Goal: Complete application form: Complete application form

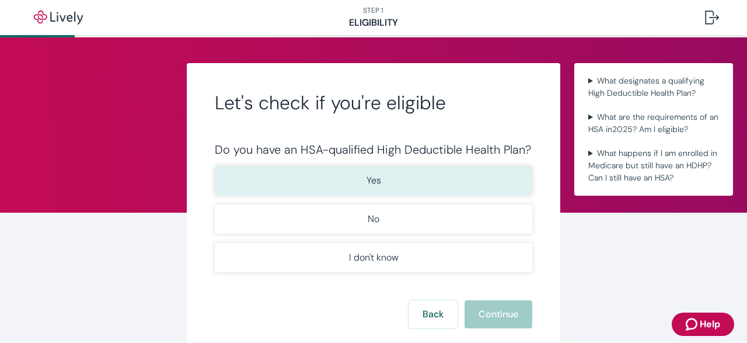
click at [444, 184] on button "Yes" at bounding box center [374, 180] width 318 height 29
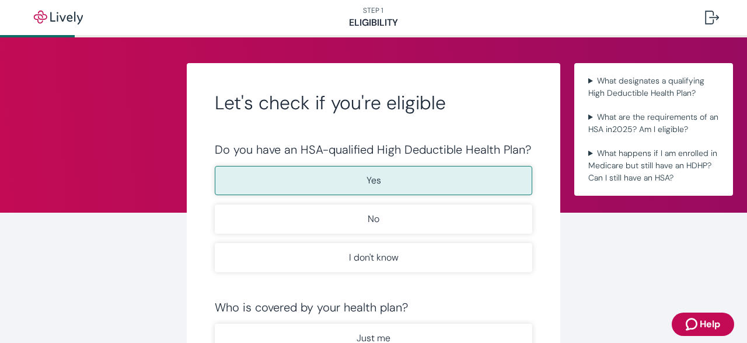
scroll to position [55, 0]
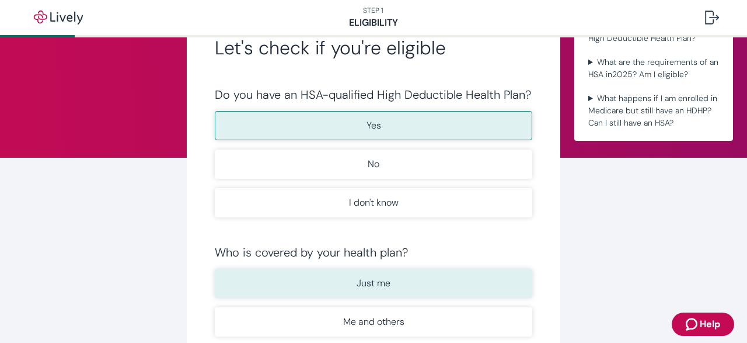
click at [378, 288] on p "Just me" at bounding box center [374, 283] width 34 height 14
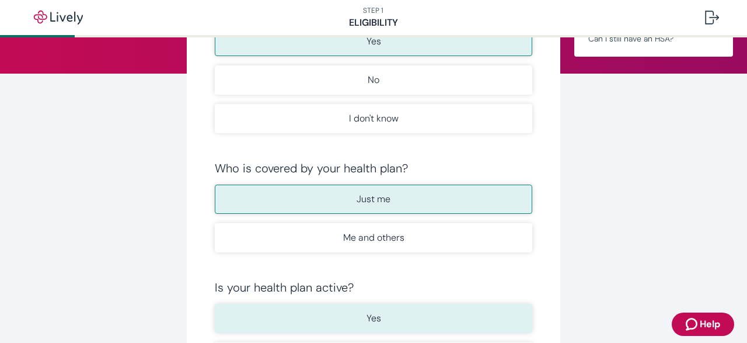
click at [369, 320] on p "Yes" at bounding box center [374, 318] width 15 height 14
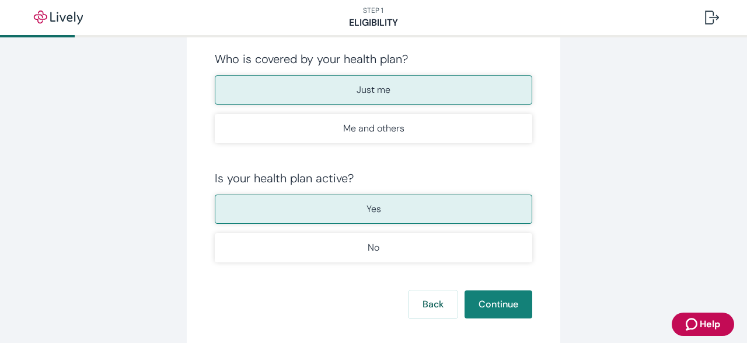
scroll to position [309, 0]
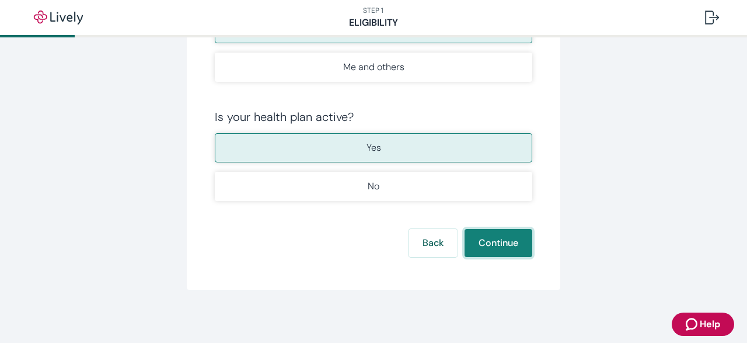
click at [520, 237] on button "Continue" at bounding box center [499, 243] width 68 height 28
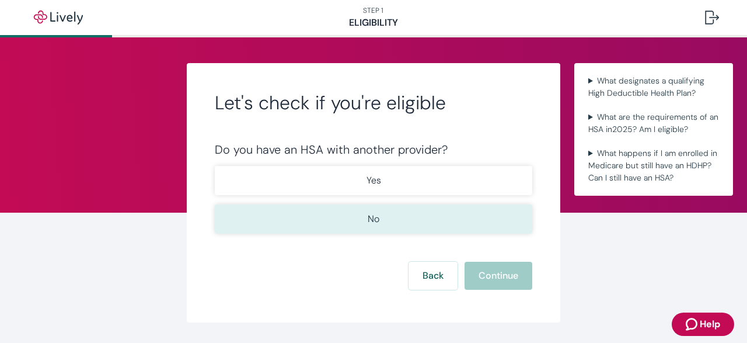
click at [399, 225] on button "No" at bounding box center [374, 218] width 318 height 29
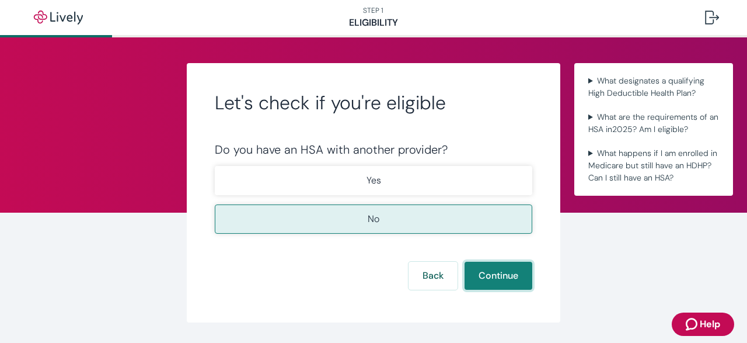
click at [496, 273] on button "Continue" at bounding box center [499, 275] width 68 height 28
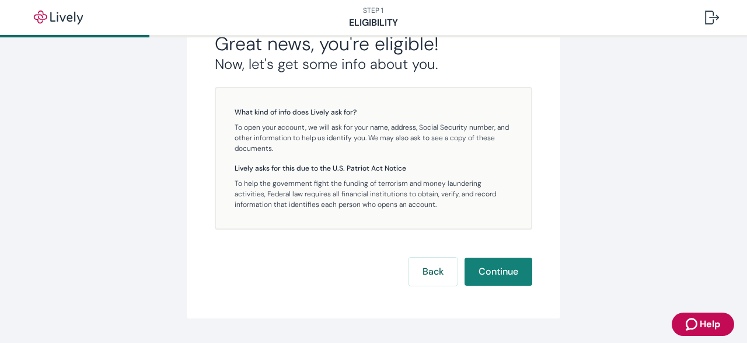
scroll to position [267, 0]
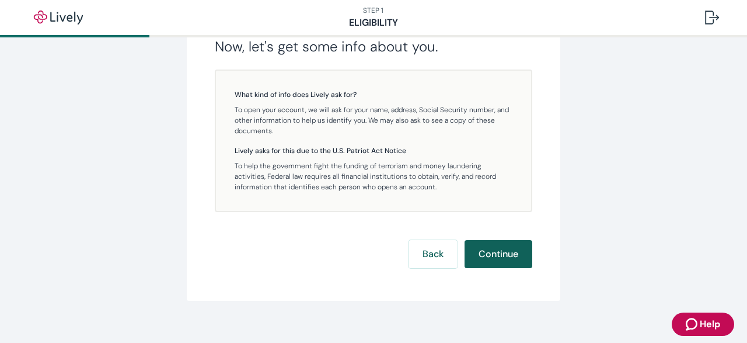
click at [517, 256] on button "Continue" at bounding box center [499, 254] width 68 height 28
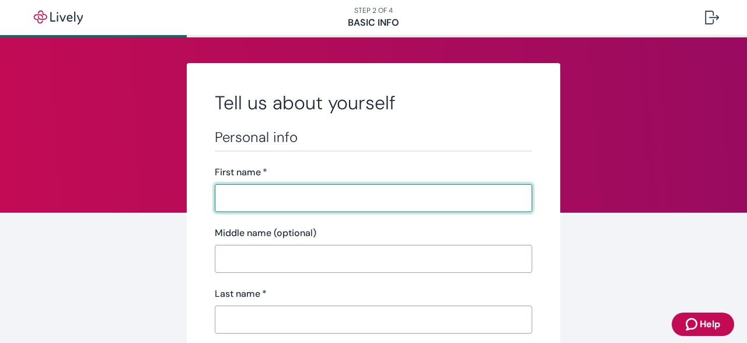
click at [325, 193] on input "First name   *" at bounding box center [374, 197] width 318 height 23
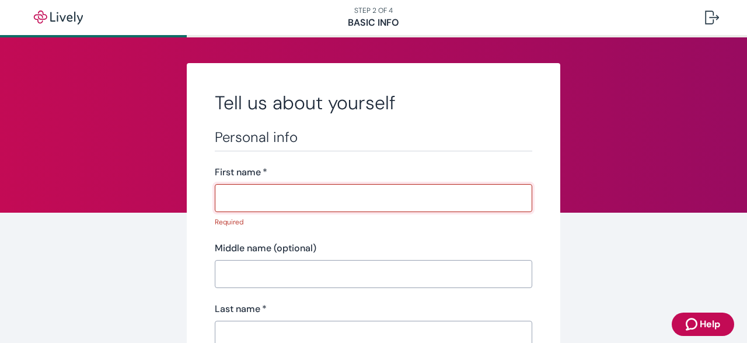
click at [303, 203] on input "First name   *" at bounding box center [374, 197] width 318 height 23
paste input "STEVEN"
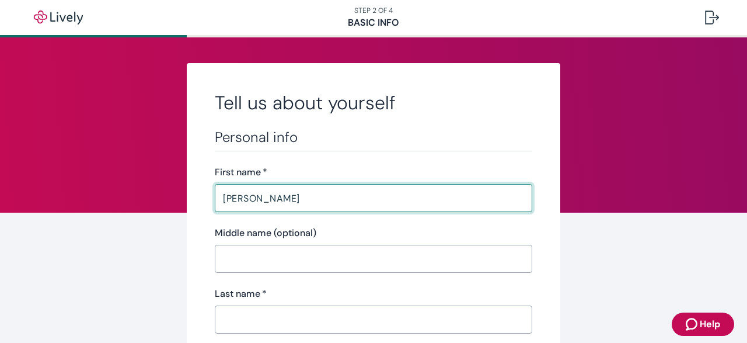
type input "STEVEN"
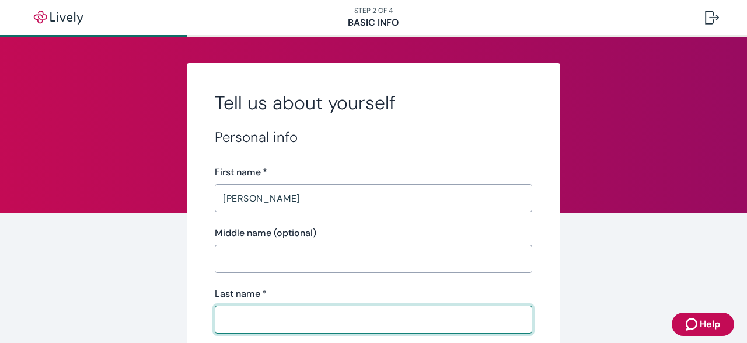
click at [273, 325] on input "Last name   *" at bounding box center [374, 319] width 318 height 23
paste input "PROTZEL"
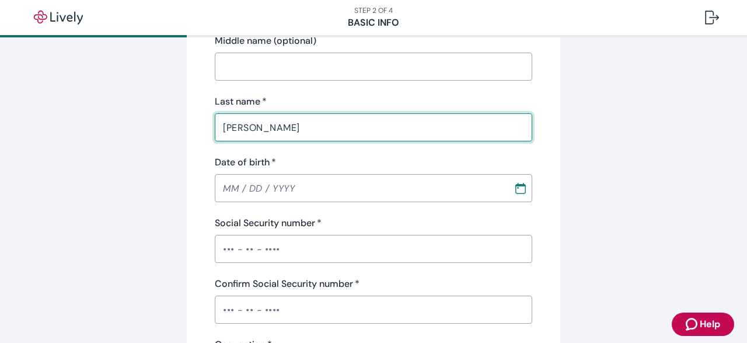
scroll to position [163, 0]
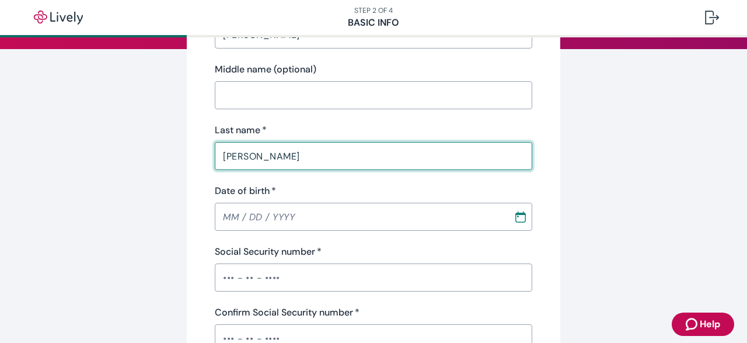
type input "PROTZEL"
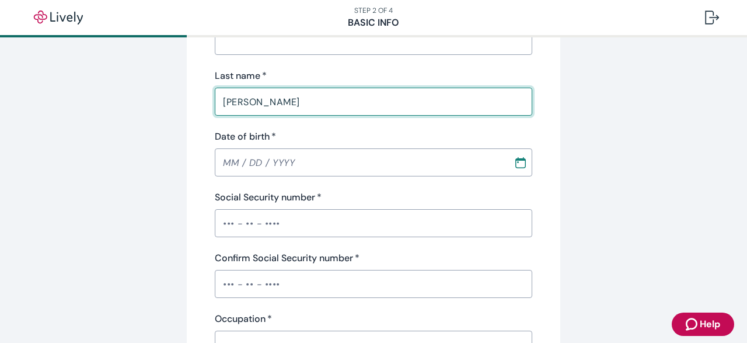
scroll to position [221, 0]
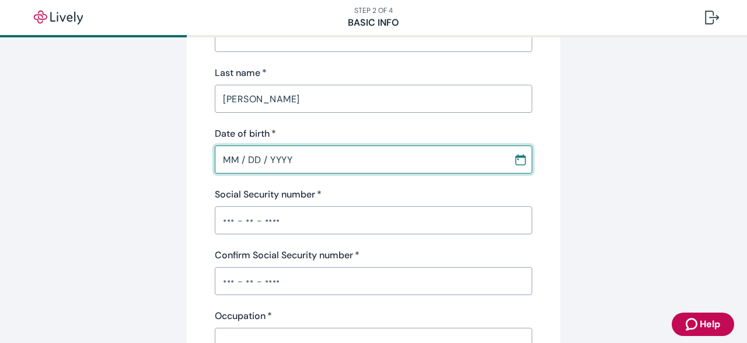
click at [227, 164] on input "MM / DD / YYYY" at bounding box center [360, 159] width 291 height 23
type input "09 / 01 / 1952"
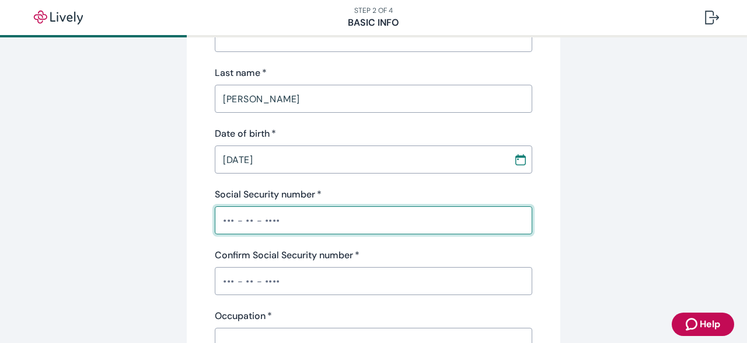
click at [218, 227] on input "Social Security number   *" at bounding box center [374, 219] width 318 height 23
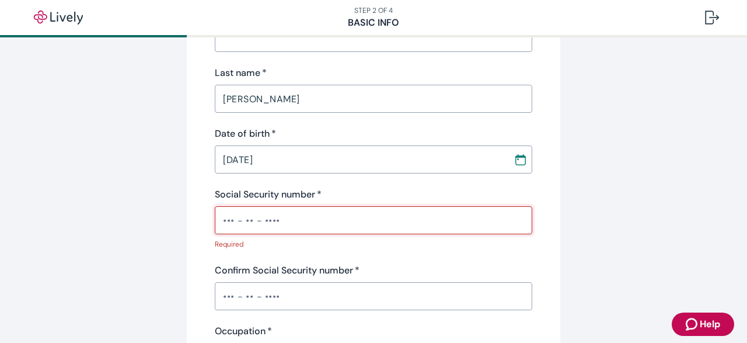
click at [257, 215] on input "Social Security number   *" at bounding box center [374, 219] width 318 height 23
paste input "•••-••-1116"
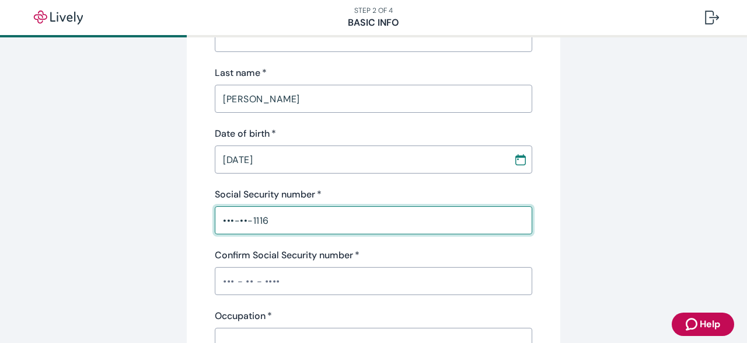
type input "•••-••-1116"
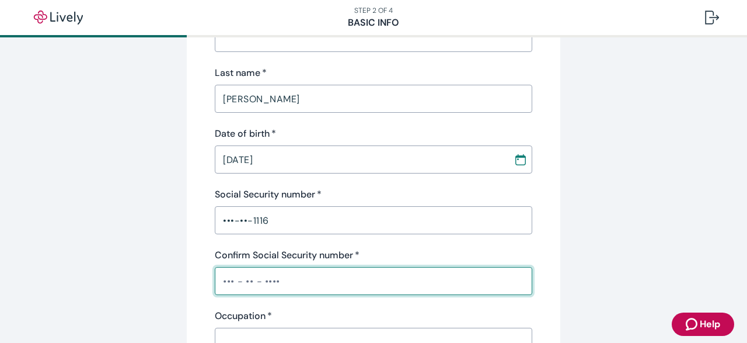
click at [239, 279] on input "Confirm Social Security number   *" at bounding box center [374, 280] width 318 height 23
paste input "•••-••-1116"
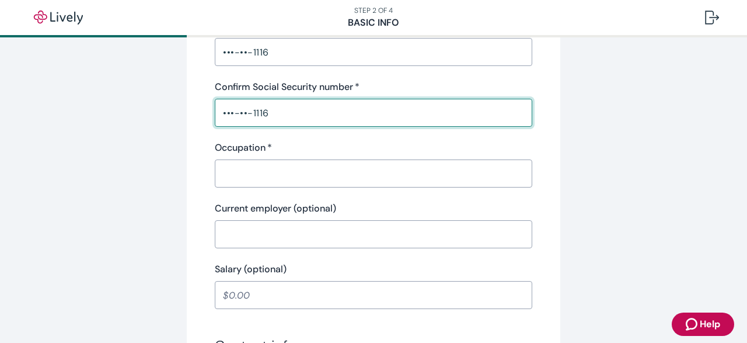
scroll to position [398, 0]
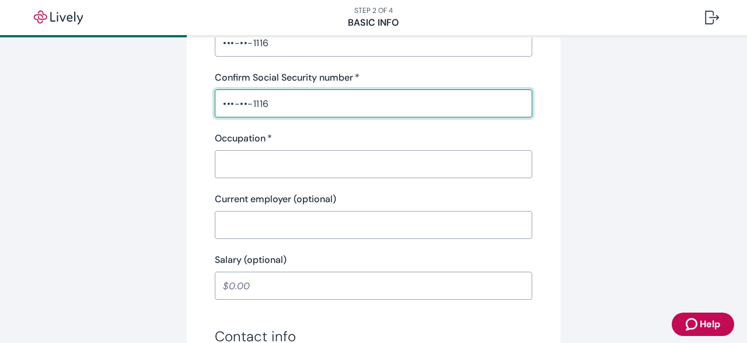
type input "•••-••-1116"
click at [333, 159] on input "Occupation   *" at bounding box center [374, 163] width 318 height 23
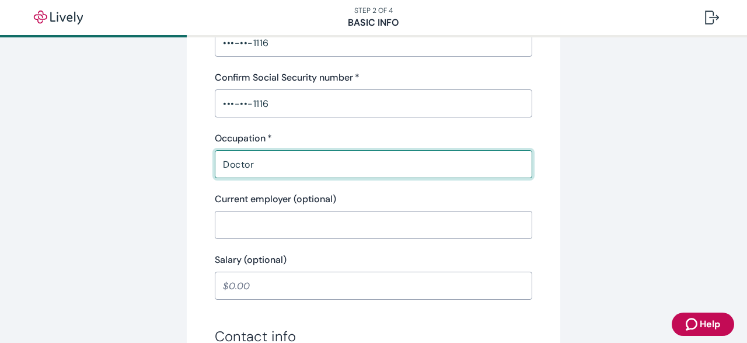
type input "Doctor"
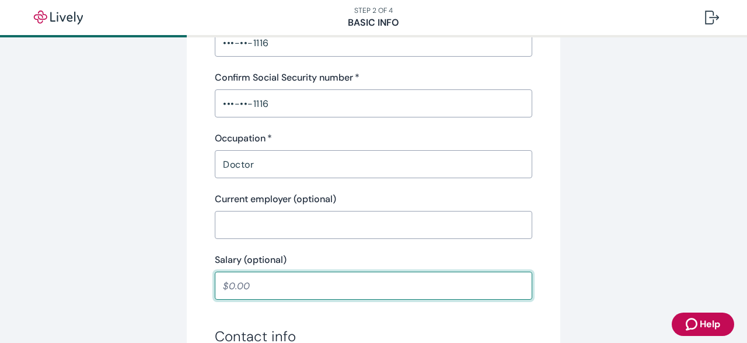
click at [270, 286] on input "Salary (optional)" at bounding box center [374, 285] width 318 height 23
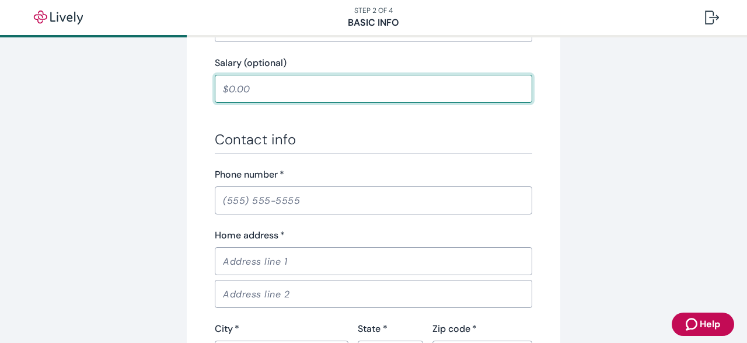
scroll to position [626, 0]
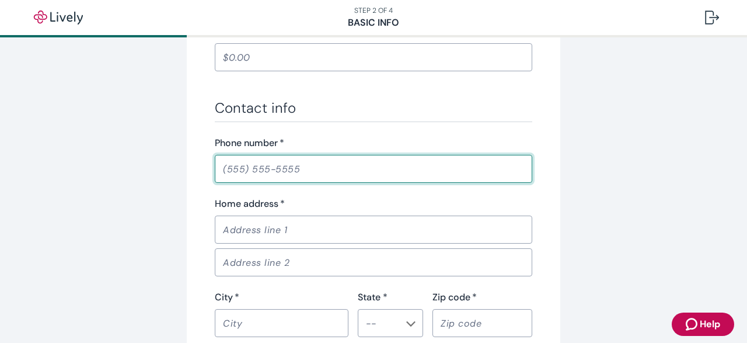
click at [233, 170] on input "Phone number   *" at bounding box center [374, 168] width 318 height 23
type input "2"
type input "(435) 361-7591"
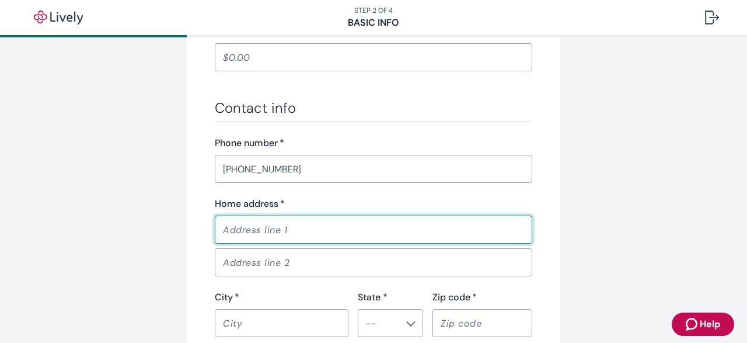
click at [278, 231] on input "Home address   *" at bounding box center [374, 229] width 318 height 23
click at [276, 221] on input "Home address   *" at bounding box center [374, 229] width 318 height 23
type input "8 MIDDLEFIELD DR"
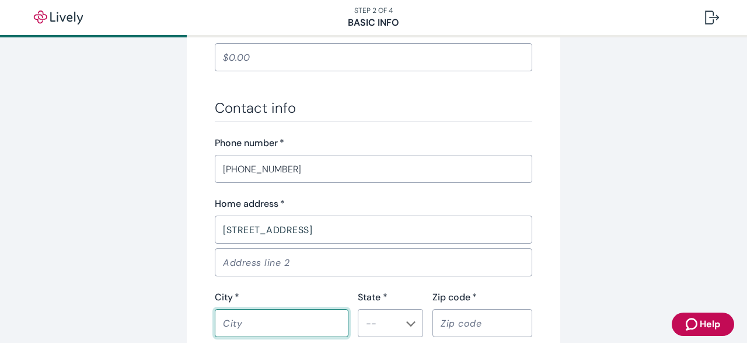
click at [257, 314] on input "City   *" at bounding box center [282, 322] width 134 height 23
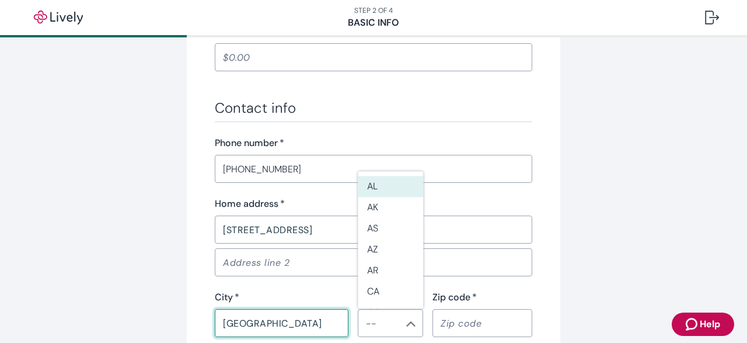
click at [404, 325] on div "​" at bounding box center [390, 323] width 65 height 28
type input "SAN FRANCISCO"
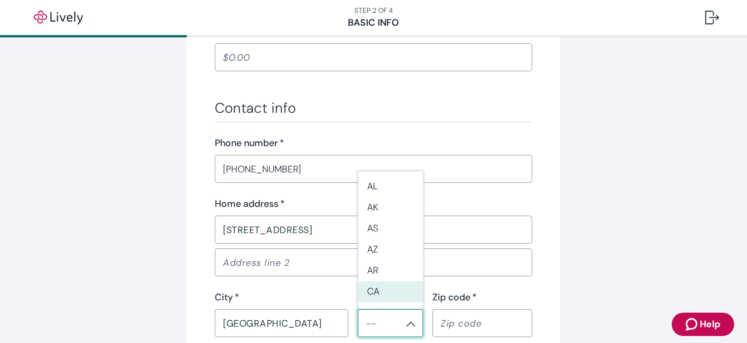
click at [371, 285] on li "CA" at bounding box center [390, 291] width 65 height 21
type input "CA"
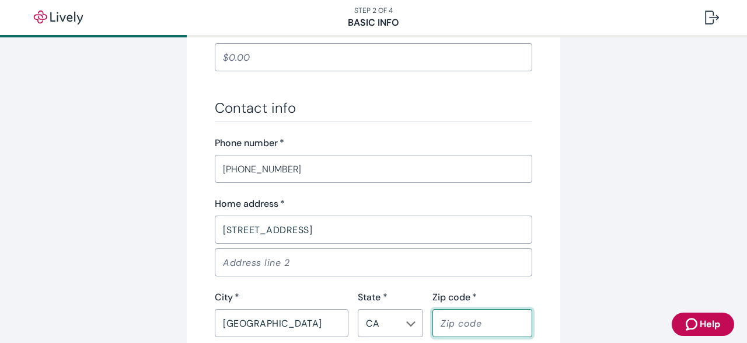
click at [482, 321] on input "Zip code   *" at bounding box center [482, 322] width 100 height 23
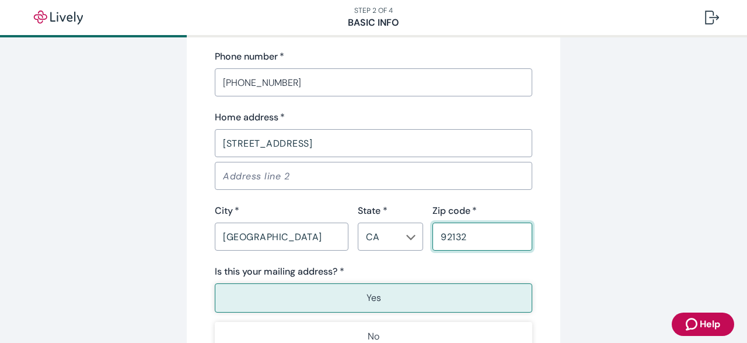
scroll to position [721, 0]
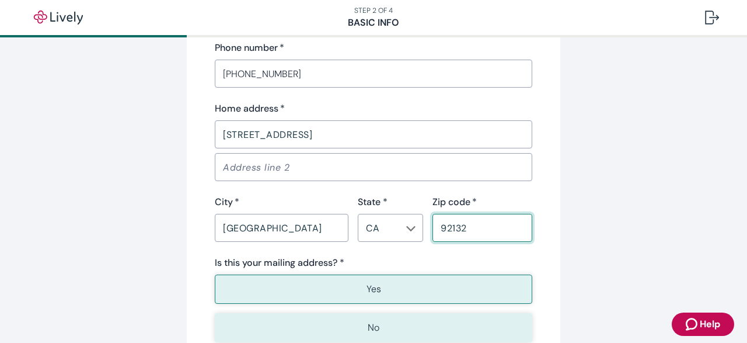
type input "92132"
click at [396, 330] on button "No" at bounding box center [374, 327] width 318 height 29
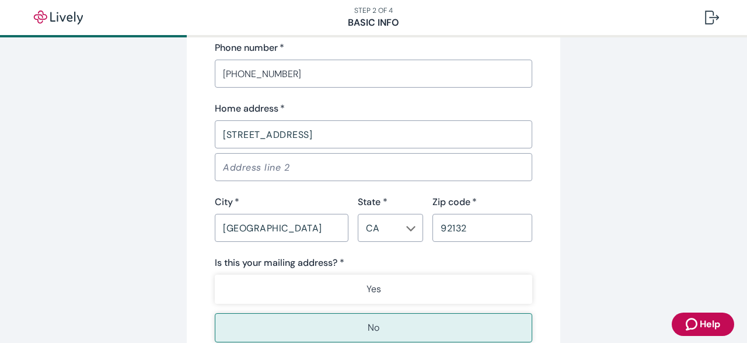
scroll to position [1018, 0]
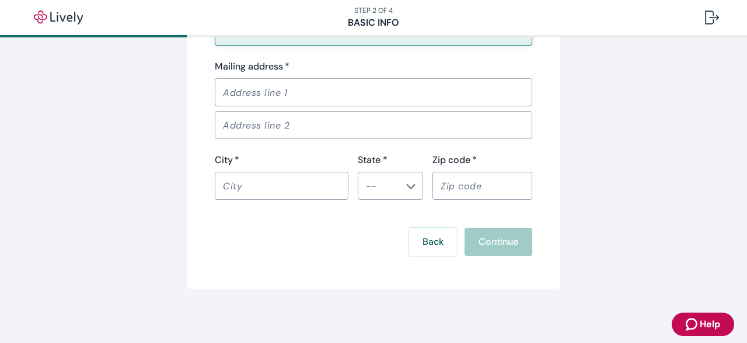
click at [267, 95] on input "Mailing address   *" at bounding box center [374, 92] width 318 height 23
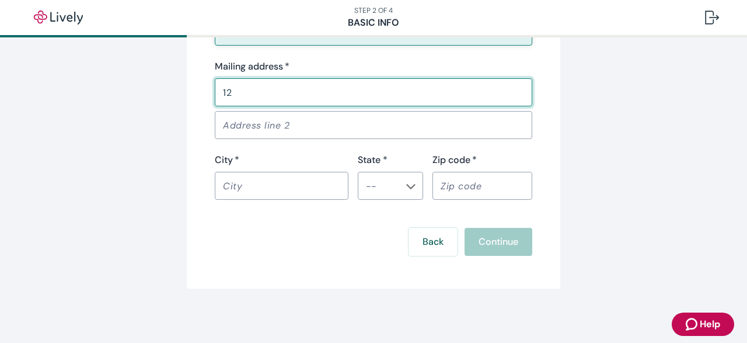
type input "1220 Townsend Ave"
type input "Youngstown"
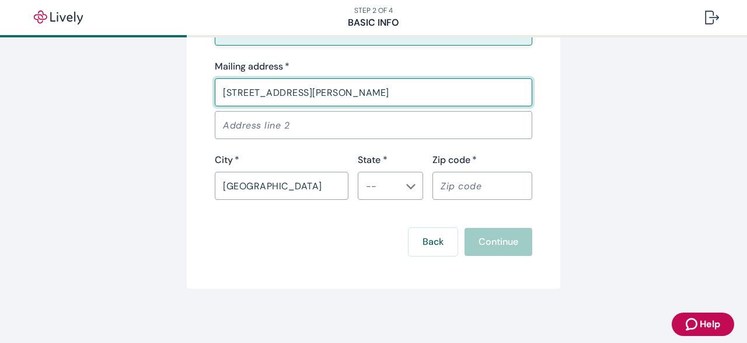
type input "OH"
type input "44505"
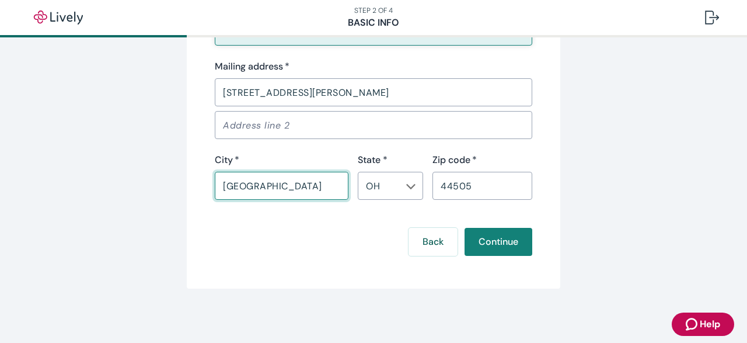
drag, startPoint x: 283, startPoint y: 182, endPoint x: 228, endPoint y: 184, distance: 55.5
click at [228, 184] on input "Youngstown" at bounding box center [282, 185] width 134 height 23
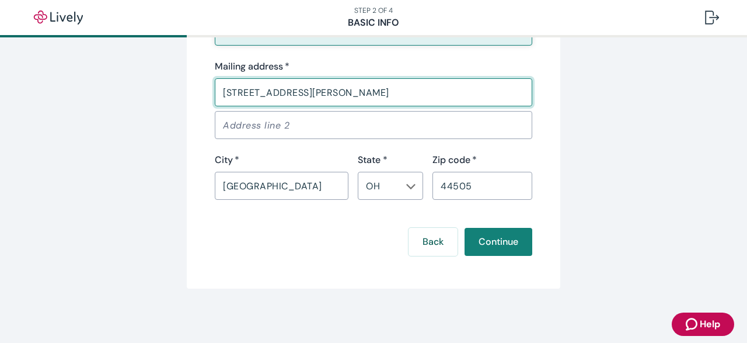
click at [259, 85] on input "1220 Townsend Ave" at bounding box center [374, 92] width 318 height 23
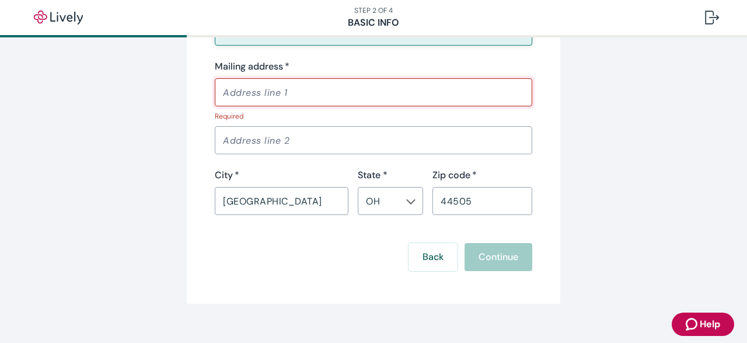
click at [259, 85] on input "Mailing address   *" at bounding box center [374, 92] width 318 height 23
type input "1220 TOWNSEND AVENUE"
type input "YOUNGSTOWN"
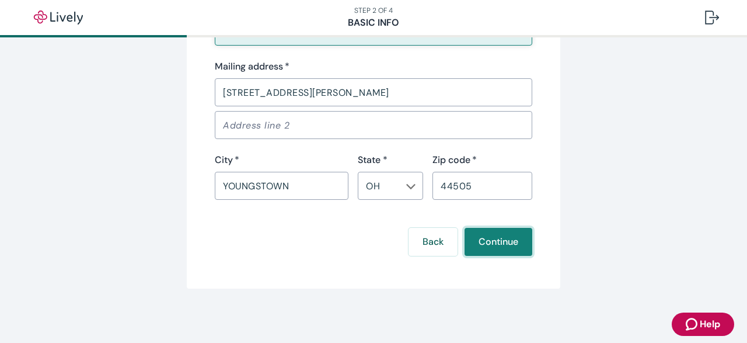
click at [522, 241] on button "Continue" at bounding box center [499, 242] width 68 height 28
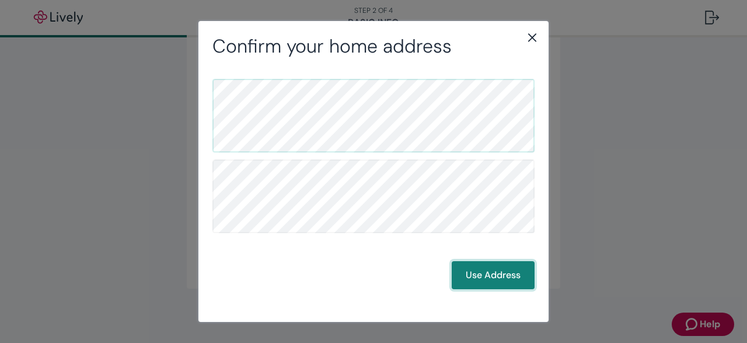
click at [514, 280] on button "Use Address" at bounding box center [493, 275] width 83 height 28
click at [504, 277] on button "Use Address" at bounding box center [493, 275] width 83 height 28
click at [501, 277] on button "Use Address" at bounding box center [493, 275] width 83 height 28
click at [494, 276] on button "Use Address" at bounding box center [493, 275] width 83 height 28
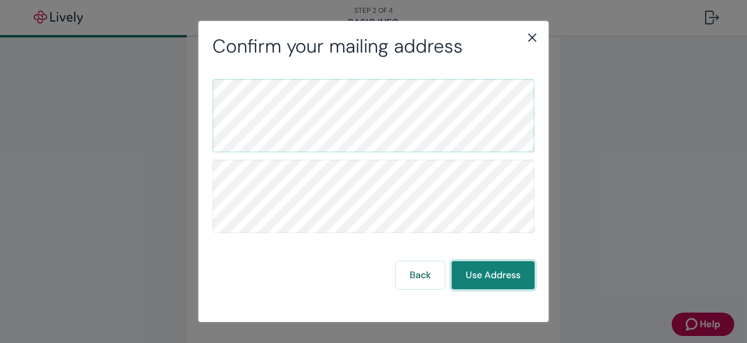
click at [497, 275] on button "Use Address" at bounding box center [493, 275] width 83 height 28
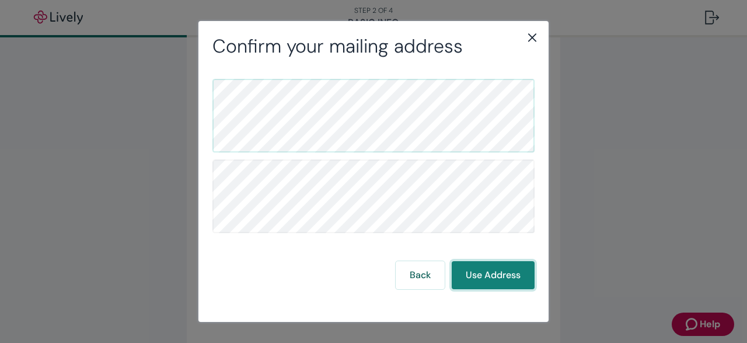
click at [497, 275] on button "Use Address" at bounding box center [493, 275] width 83 height 28
click at [715, 179] on div "Confirm your mailing address Back Use Address" at bounding box center [373, 171] width 747 height 343
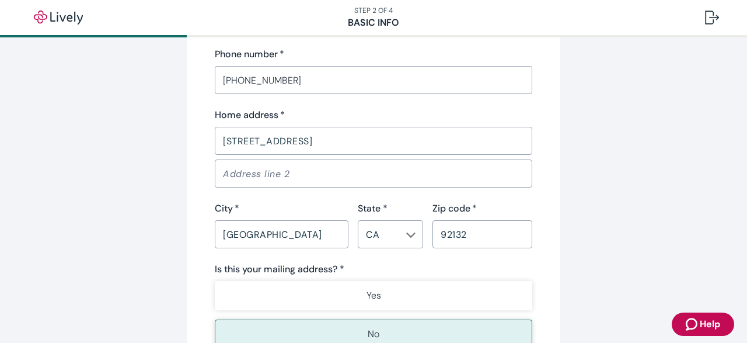
scroll to position [1074, 0]
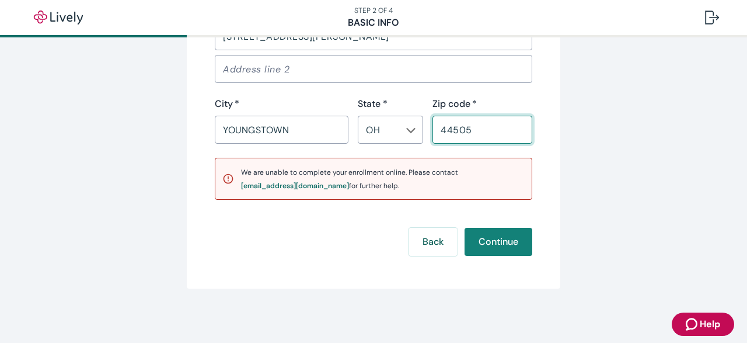
click at [489, 134] on input "44505" at bounding box center [482, 129] width 100 height 23
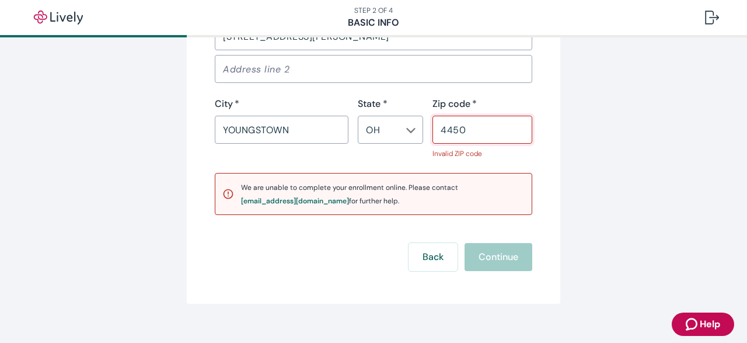
type input "44505"
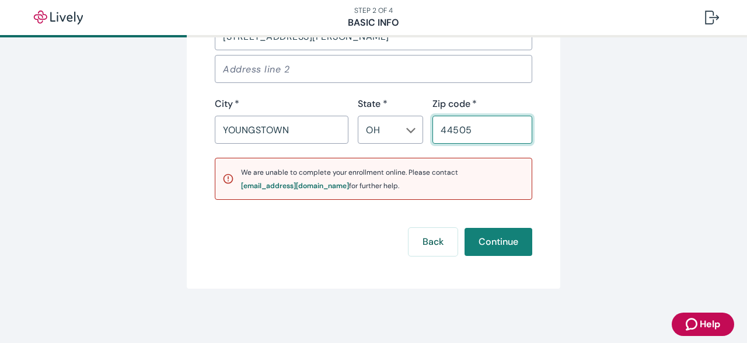
click at [393, 128] on input "OH" at bounding box center [380, 129] width 39 height 16
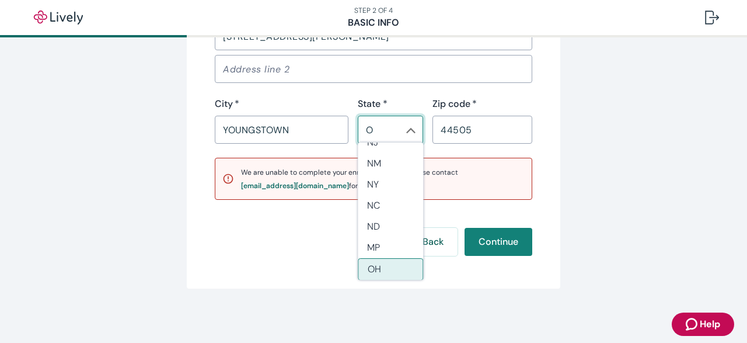
scroll to position [0, 0]
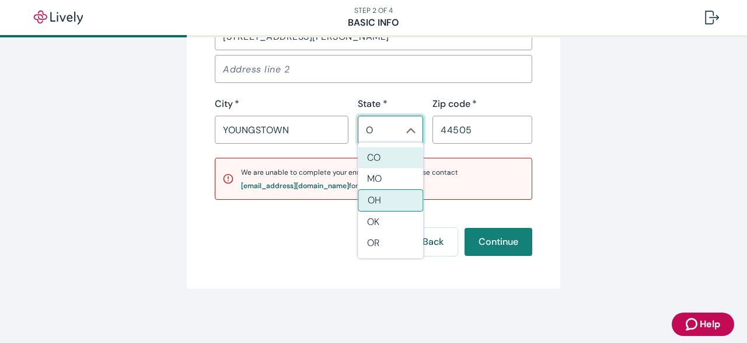
click at [411, 128] on icon "Chevron icon" at bounding box center [411, 130] width 9 height 5
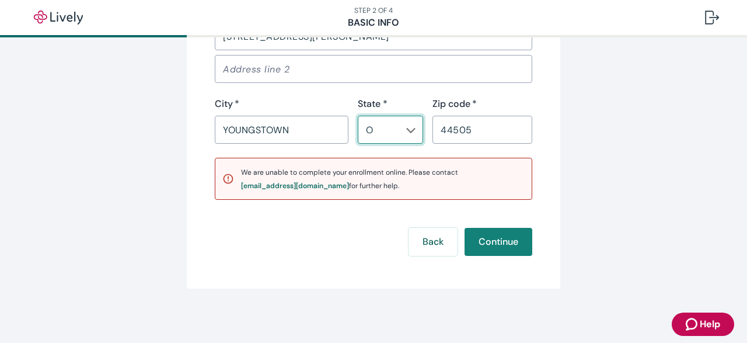
click at [411, 128] on icon "Chevron icon" at bounding box center [410, 129] width 9 height 9
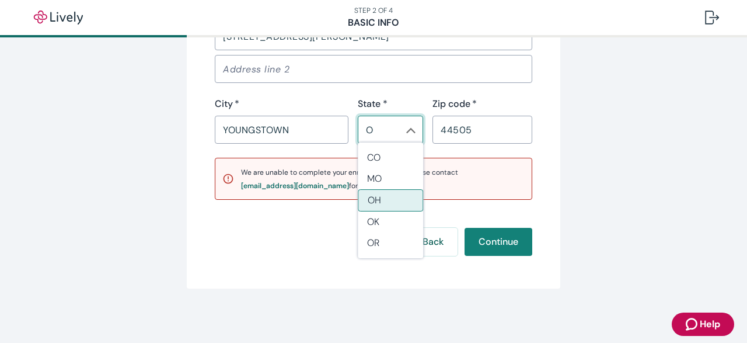
click at [386, 209] on li "OH" at bounding box center [390, 200] width 65 height 22
type input "OH"
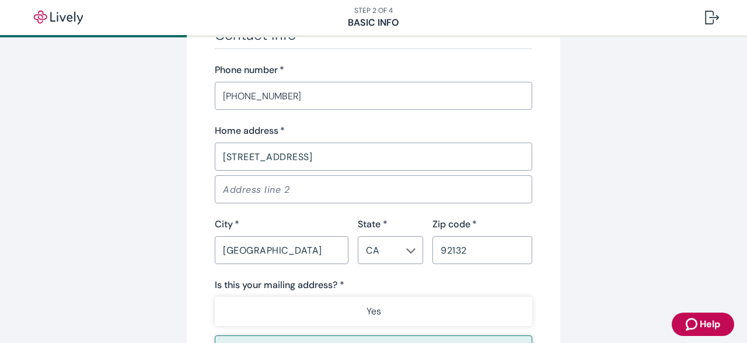
scroll to position [1074, 0]
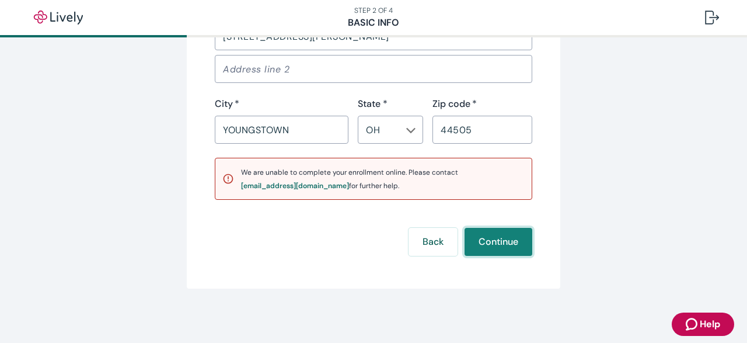
click at [506, 243] on button "Continue" at bounding box center [499, 242] width 68 height 28
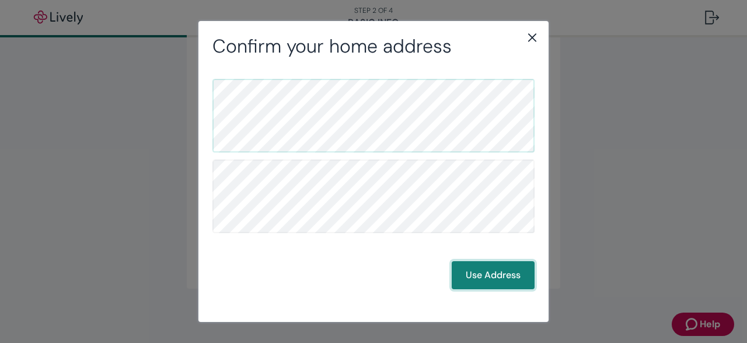
click at [507, 276] on button "Use Address" at bounding box center [493, 275] width 83 height 28
click at [493, 277] on button "Use Address" at bounding box center [493, 275] width 83 height 28
click at [518, 277] on button "Use Address" at bounding box center [493, 275] width 83 height 28
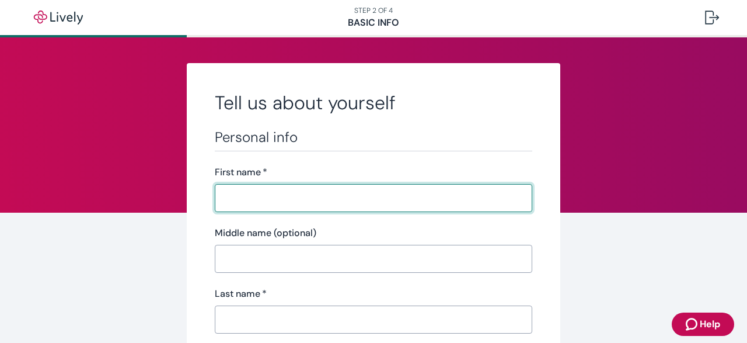
click at [347, 203] on input "First name   *" at bounding box center [374, 197] width 318 height 23
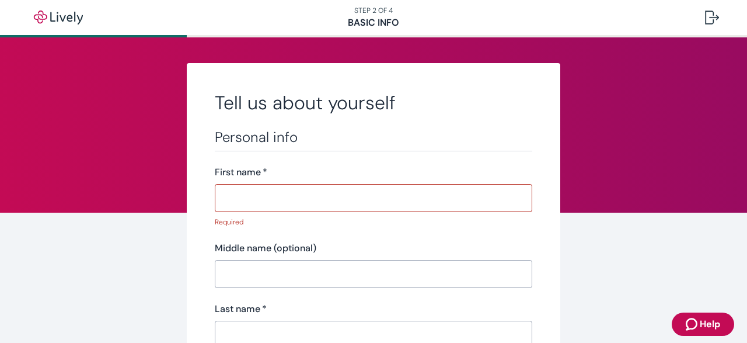
click at [270, 202] on input "First name   *" at bounding box center [374, 197] width 318 height 23
click at [355, 193] on input "First name   *" at bounding box center [374, 197] width 318 height 23
paste input "STEVEN PROTZEL"
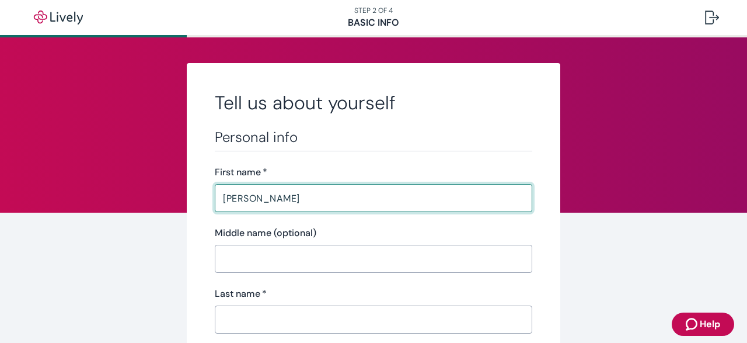
click at [222, 197] on input "STEVEN PROTZEL" at bounding box center [374, 197] width 318 height 23
click at [285, 199] on input "STEVEN PROTZEL" at bounding box center [374, 197] width 318 height 23
type input "STEVEN"
click at [240, 312] on input "Last name   *" at bounding box center [374, 319] width 318 height 23
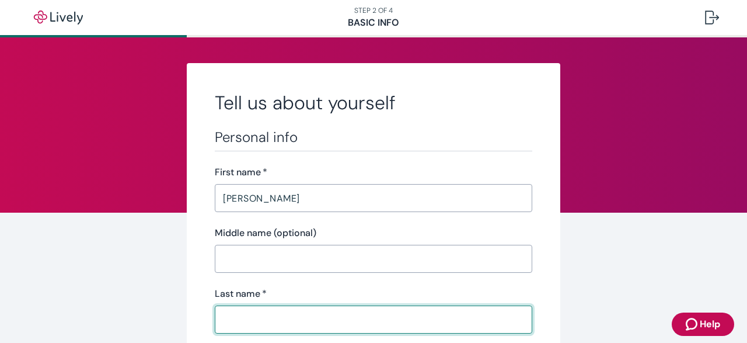
paste input "PROTZEL"
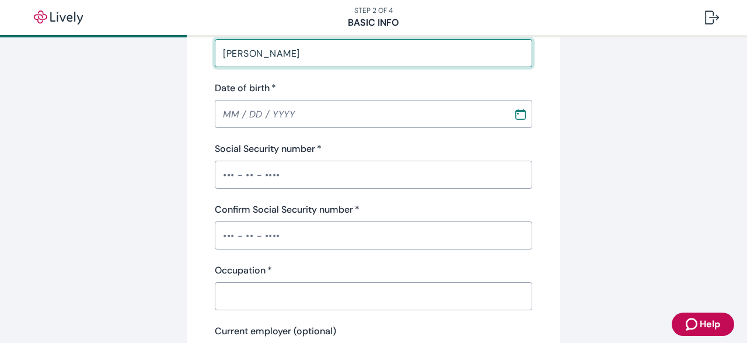
scroll to position [302, 0]
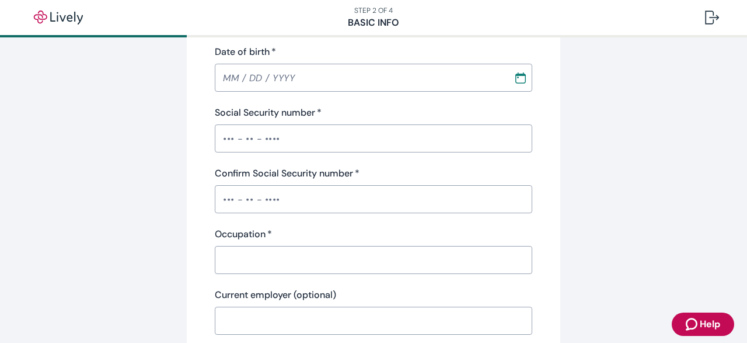
type input "PROTZEL"
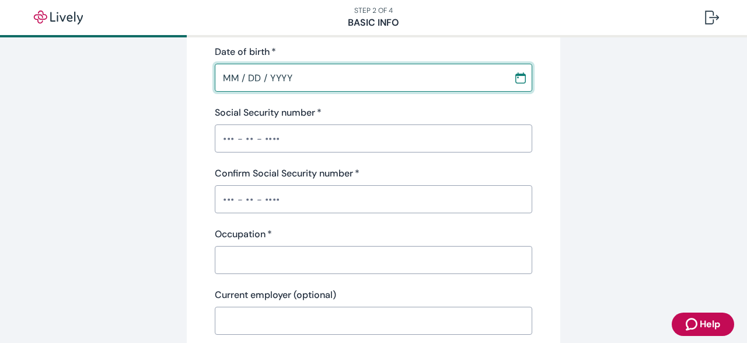
click at [239, 74] on input "MM / DD / YYYY" at bounding box center [360, 77] width 291 height 23
type input "09 / 01 / 1952"
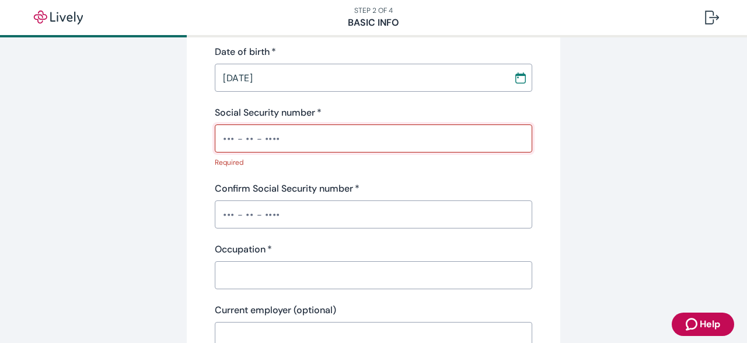
click at [268, 130] on input "Social Security number   *" at bounding box center [374, 138] width 318 height 23
paste input "•••-••-1116"
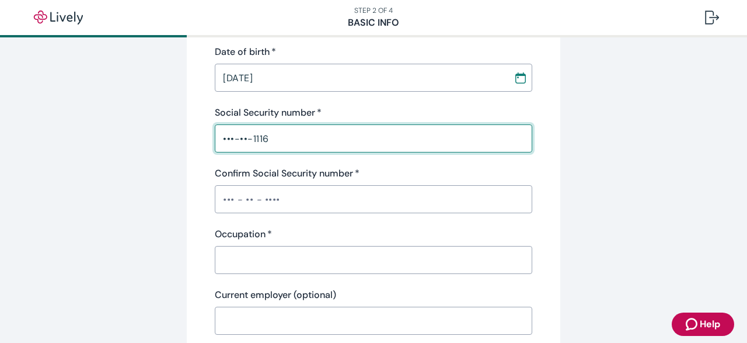
type input "•••-••-1116"
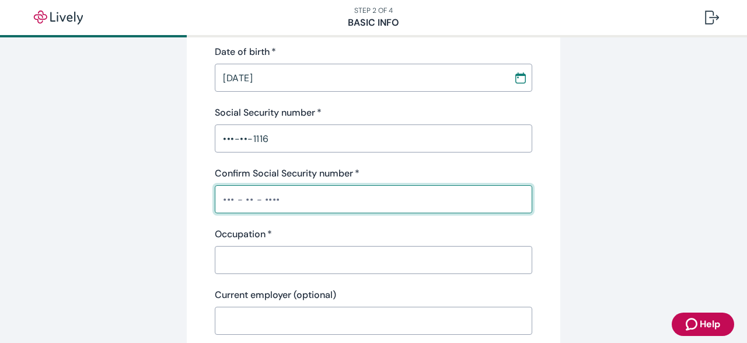
click at [239, 204] on input "Confirm Social Security number   *" at bounding box center [374, 198] width 318 height 23
paste input "•••-••-1116"
type input "•••-••-1116"
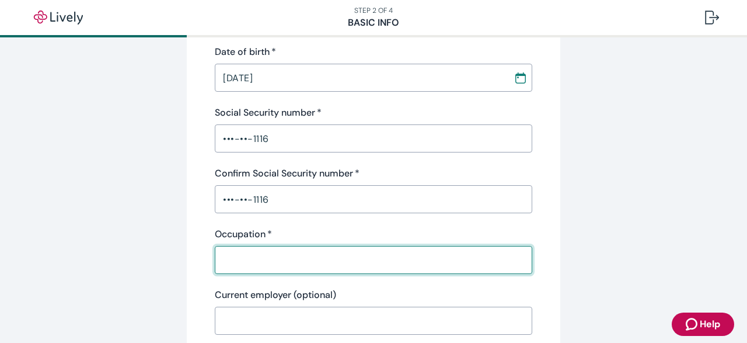
click at [245, 271] on input "Occupation   *" at bounding box center [374, 259] width 318 height 23
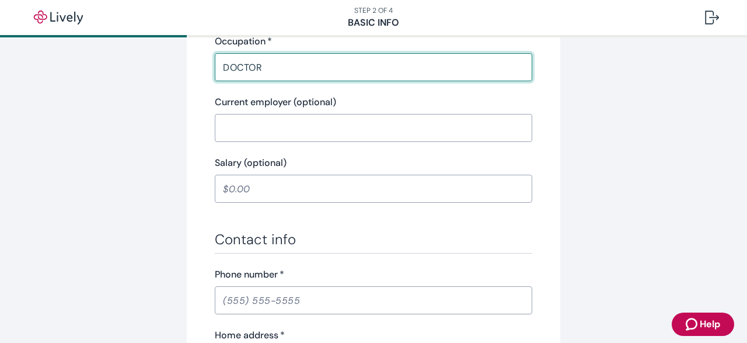
scroll to position [514, 0]
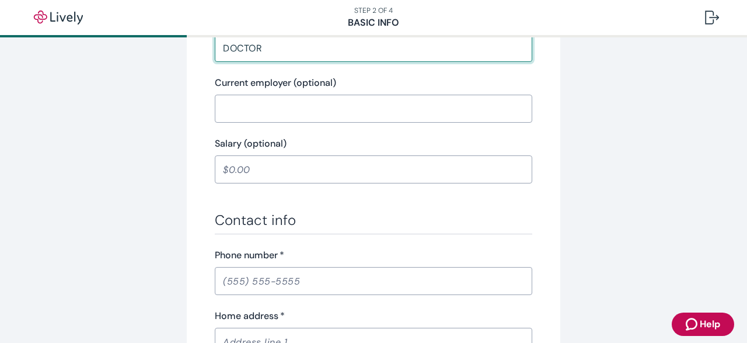
type input "DOCTOR"
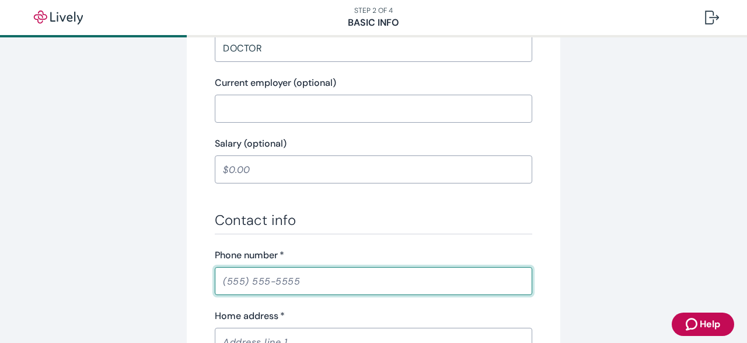
click at [301, 273] on input "Phone number   *" at bounding box center [374, 280] width 318 height 23
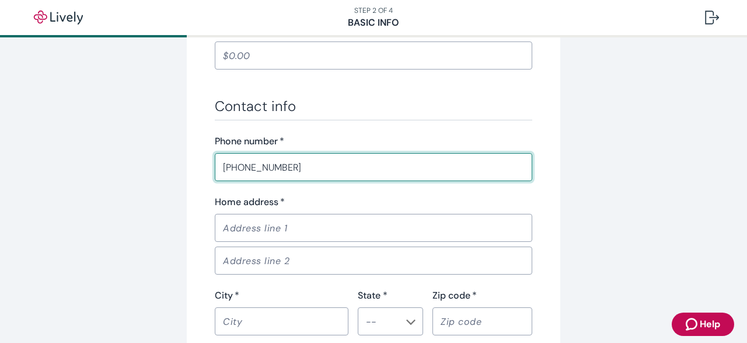
scroll to position [651, 0]
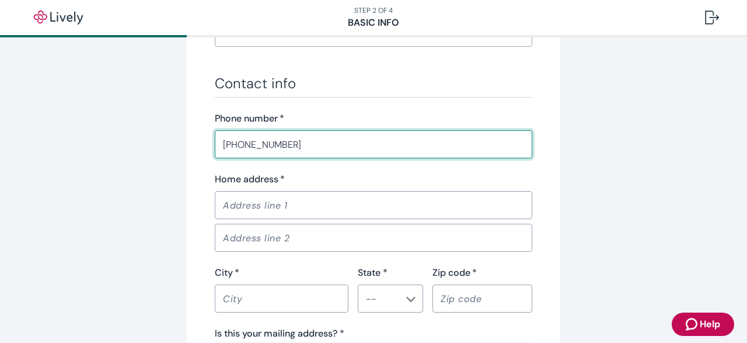
type input "(269) 296-6983"
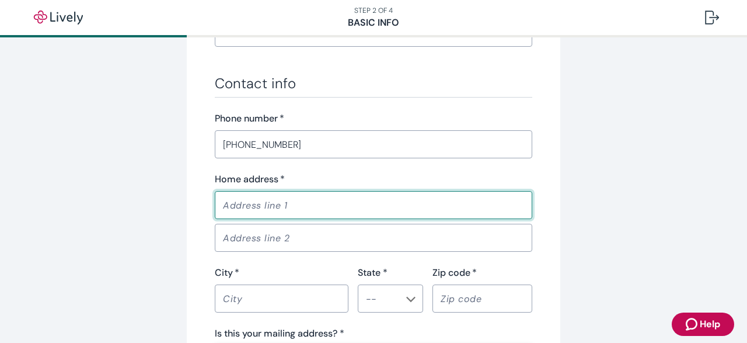
click at [288, 209] on input "Home address   *" at bounding box center [374, 204] width 318 height 23
type input "8 MIDDLEFIELD DRIVE"
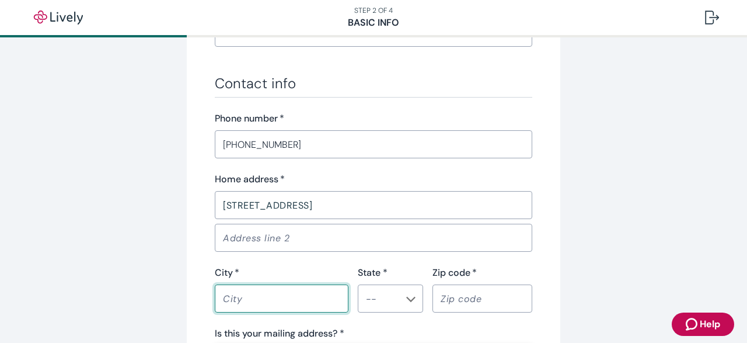
click at [245, 301] on input "City   *" at bounding box center [282, 298] width 134 height 23
type input "SAN FRANSICO"
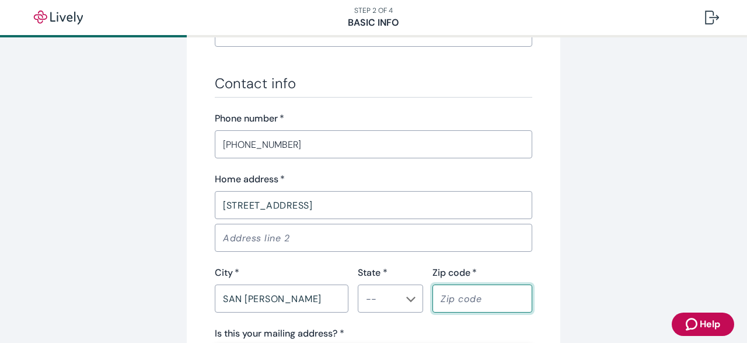
click at [454, 293] on input "Zip code   *" at bounding box center [482, 298] width 100 height 23
type input "I"
type input "94132"
click at [393, 295] on input "State *" at bounding box center [380, 298] width 39 height 16
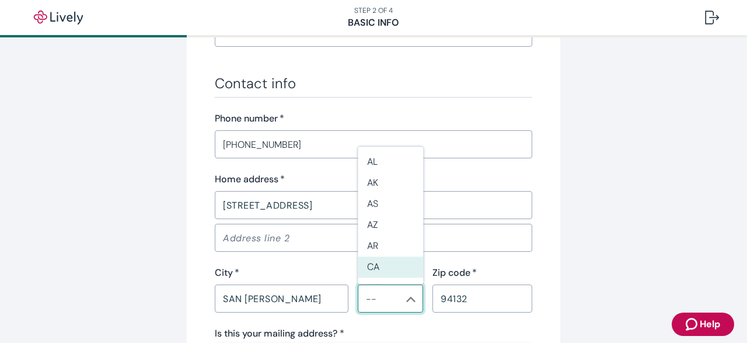
click at [376, 271] on li "CA" at bounding box center [390, 267] width 65 height 21
type input "CA"
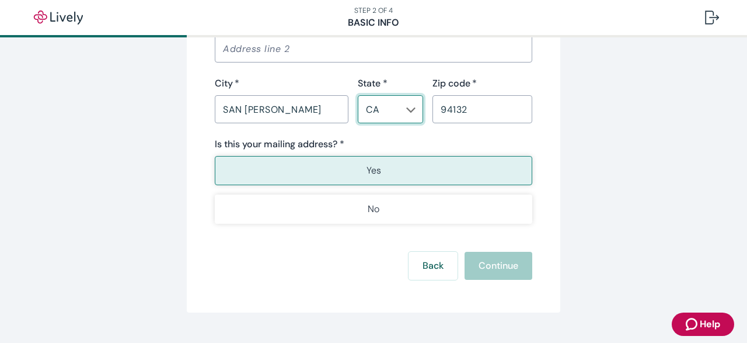
scroll to position [843, 0]
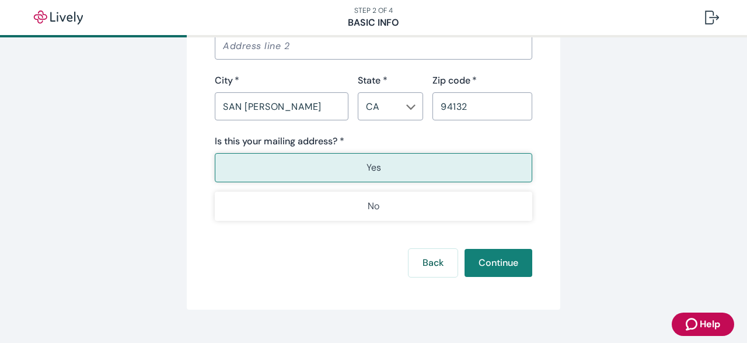
click at [429, 172] on button "Yes" at bounding box center [374, 167] width 318 height 29
click at [496, 265] on button "Continue" at bounding box center [499, 263] width 68 height 28
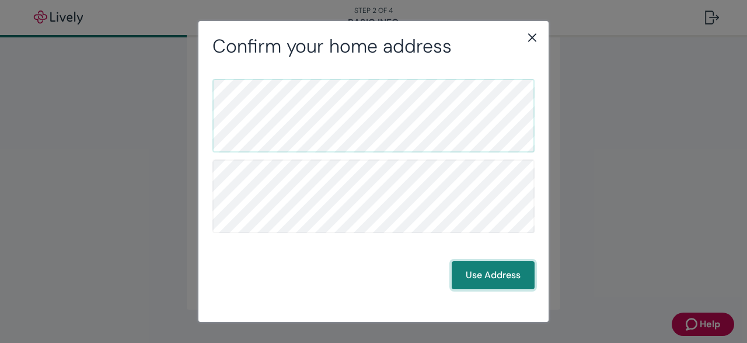
click at [488, 275] on button "Use Address" at bounding box center [493, 275] width 83 height 28
click at [489, 276] on button "Use Address" at bounding box center [493, 275] width 83 height 28
click at [475, 268] on button "Use Address" at bounding box center [493, 275] width 83 height 28
click at [489, 281] on button "Use Address" at bounding box center [493, 275] width 83 height 28
click at [483, 273] on button "Use Address" at bounding box center [493, 275] width 83 height 28
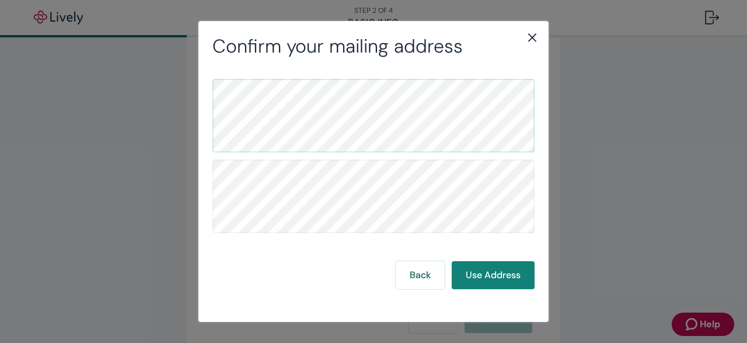
click at [421, 154] on div "Back Use Address" at bounding box center [373, 184] width 322 height 210
click at [490, 272] on button "Use Address" at bounding box center [493, 275] width 83 height 28
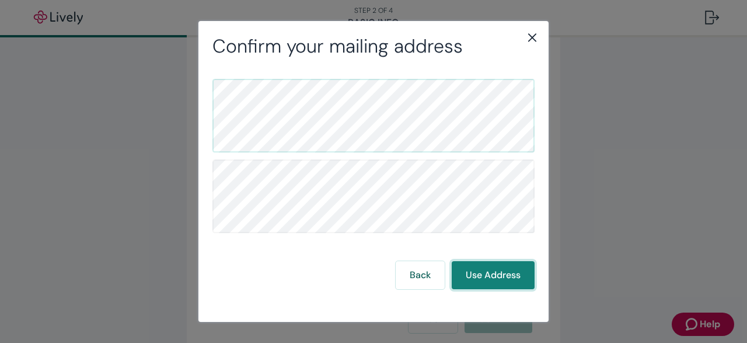
click at [490, 272] on button "Use Address" at bounding box center [493, 275] width 83 height 28
click at [487, 266] on button "Use Address" at bounding box center [493, 275] width 83 height 28
click at [484, 272] on button "Use Address" at bounding box center [493, 275] width 83 height 28
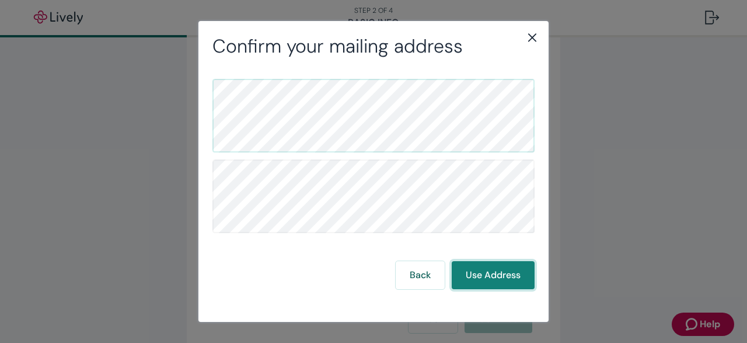
click at [484, 272] on button "Use Address" at bounding box center [493, 275] width 83 height 28
click at [536, 39] on icon "close" at bounding box center [532, 37] width 14 height 14
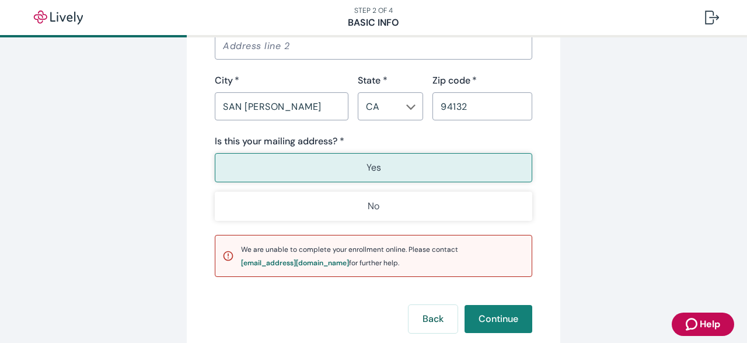
click at [461, 43] on input "Address line 2" at bounding box center [374, 45] width 318 height 23
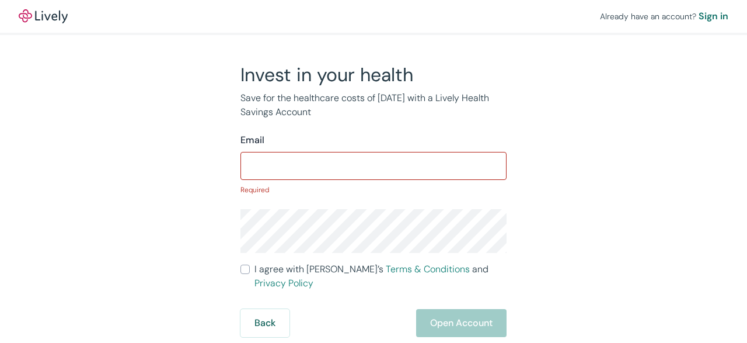
click at [451, 89] on div "Invest in your health Save for the healthcare costs of tomorrow with a Lively H…" at bounding box center [366, 200] width 280 height 274
click at [713, 11] on div "Sign in" at bounding box center [714, 16] width 30 height 14
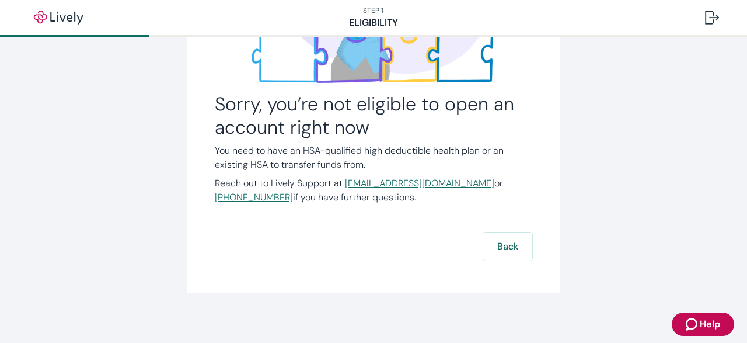
scroll to position [196, 0]
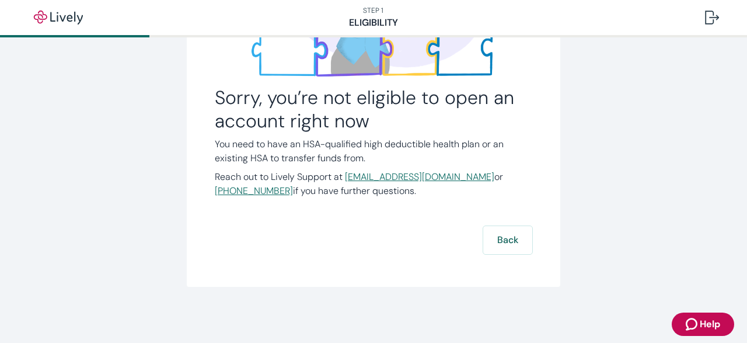
drag, startPoint x: 736, startPoint y: 245, endPoint x: 746, endPoint y: 229, distance: 18.5
click at [746, 229] on div "Sorry, you’re not eligible to open an account right now You need to have an HSA…" at bounding box center [373, 92] width 747 height 501
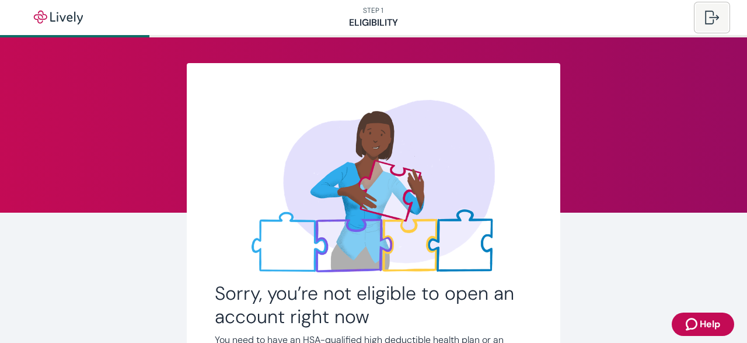
click at [711, 17] on div at bounding box center [712, 18] width 14 height 14
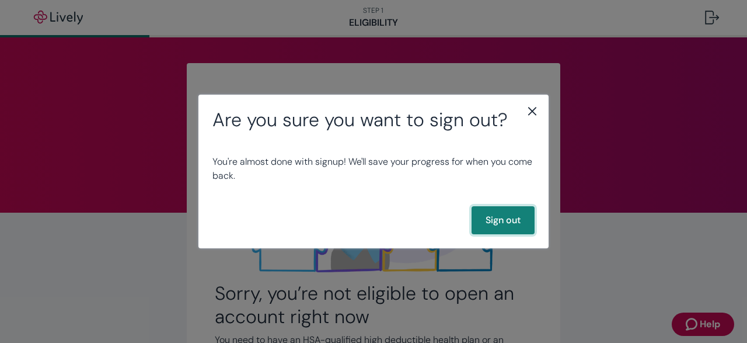
click at [528, 218] on button "Sign out" at bounding box center [503, 220] width 63 height 28
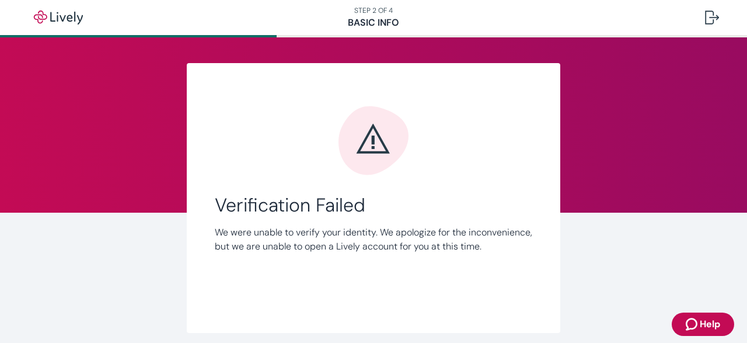
click at [361, 19] on nav "STEP 2 OF 4 Basic Info" at bounding box center [373, 17] width 747 height 35
click at [372, 17] on nav "STEP 2 OF 4 Basic Info" at bounding box center [373, 17] width 747 height 35
click at [383, 19] on nav "STEP 2 OF 4 Basic Info" at bounding box center [373, 17] width 747 height 35
click at [112, 8] on nav "STEP 2 OF 4 Basic Info" at bounding box center [373, 17] width 747 height 35
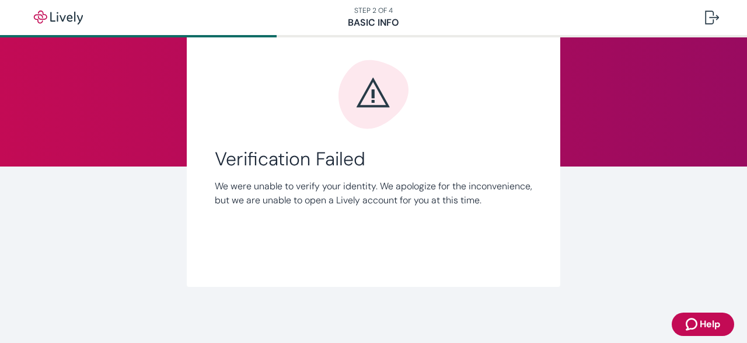
scroll to position [39, 0]
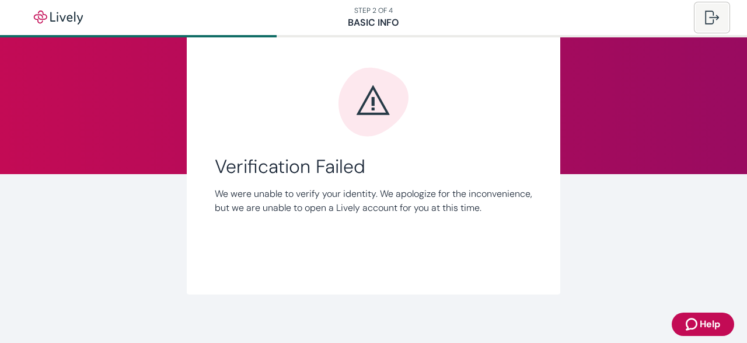
click at [713, 20] on div at bounding box center [712, 18] width 14 height 14
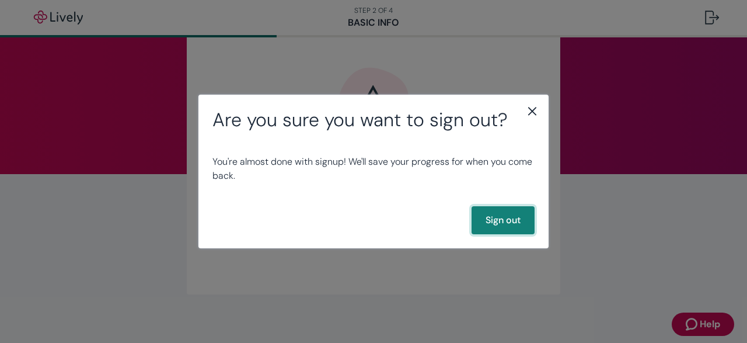
click at [514, 211] on button "Sign out" at bounding box center [503, 220] width 63 height 28
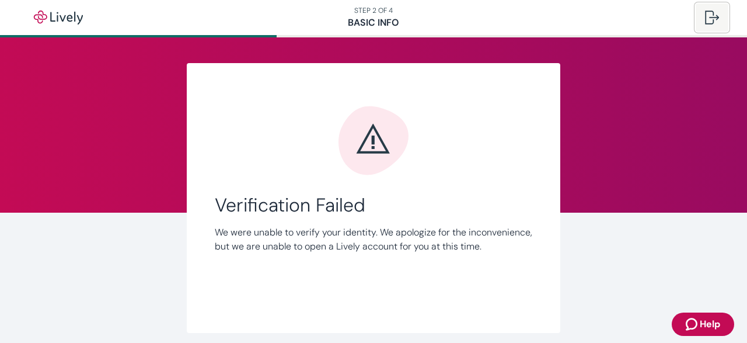
click at [704, 17] on button at bounding box center [712, 18] width 33 height 28
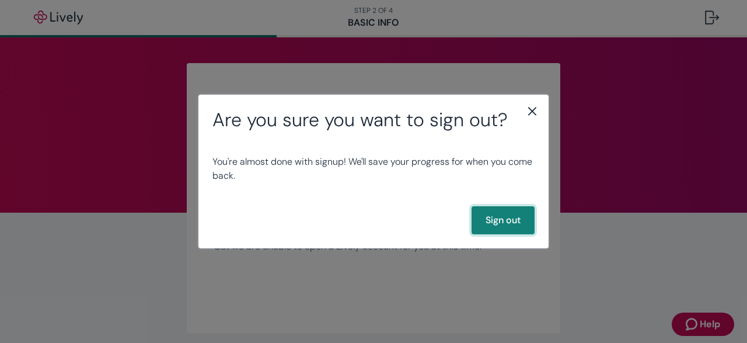
click at [510, 218] on button "Sign out" at bounding box center [503, 220] width 63 height 28
